Goal: Information Seeking & Learning: Learn about a topic

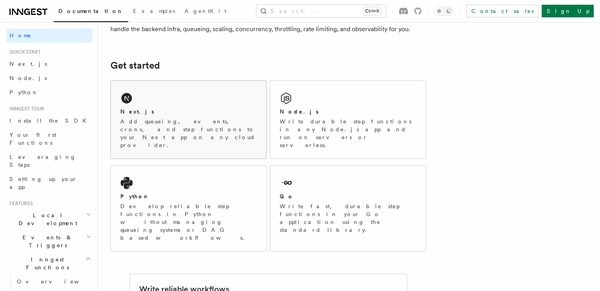
scroll to position [92, 0]
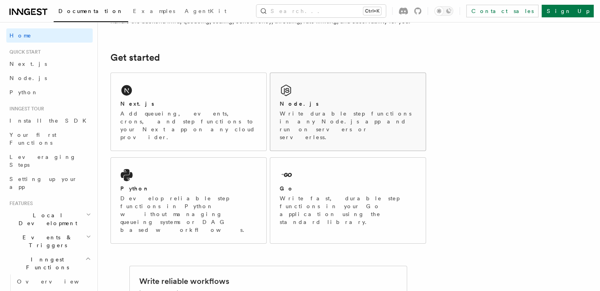
click at [333, 92] on div "Node.js Write durable step functions in any Node.js app and run on servers or s…" at bounding box center [347, 112] width 155 height 78
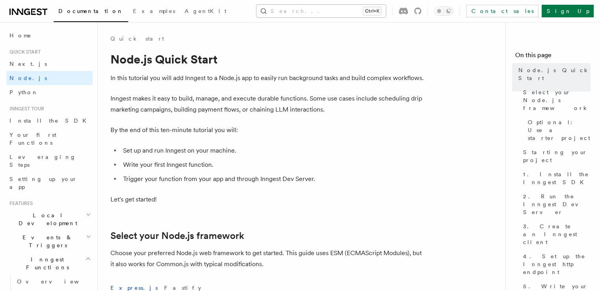
click at [327, 6] on button "Search... Ctrl+K" at bounding box center [321, 11] width 129 height 13
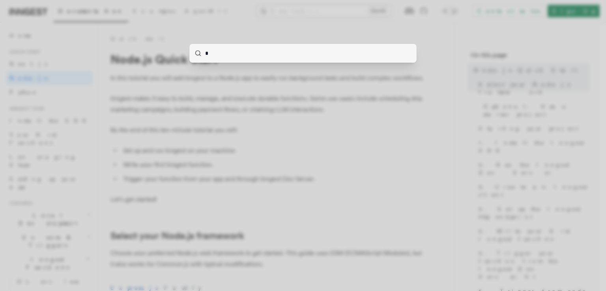
type input "*"
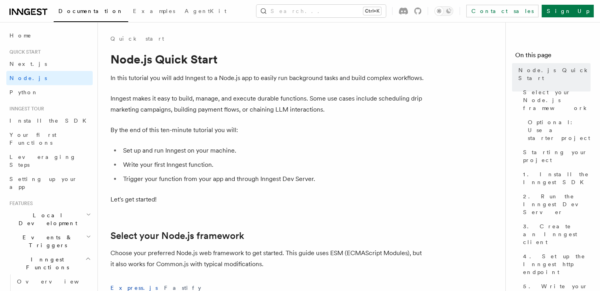
click at [23, 10] on icon at bounding box center [28, 11] width 38 height 9
